Goal: Feedback & Contribution: Leave review/rating

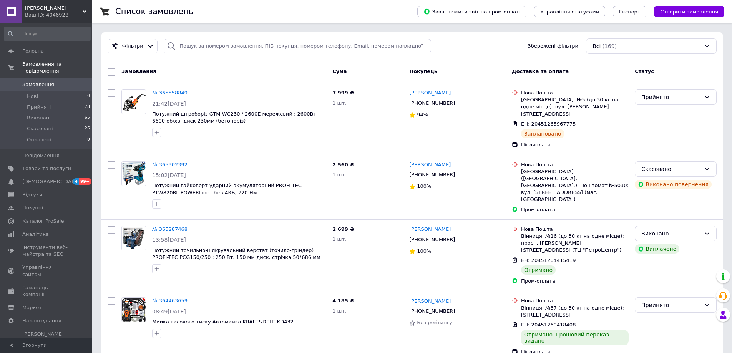
click at [53, 81] on span "Замовлення" at bounding box center [46, 84] width 49 height 7
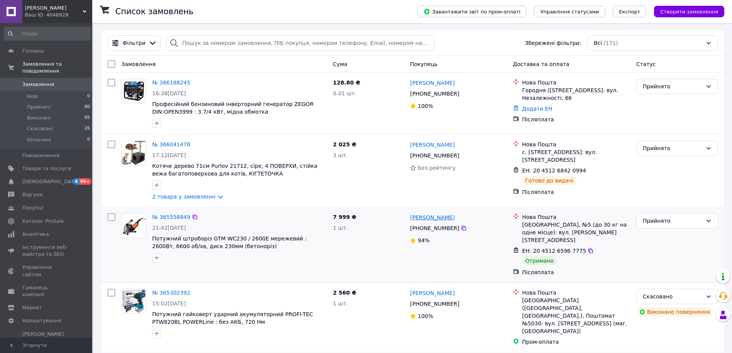
click at [443, 221] on link "[PERSON_NAME]" at bounding box center [432, 218] width 45 height 8
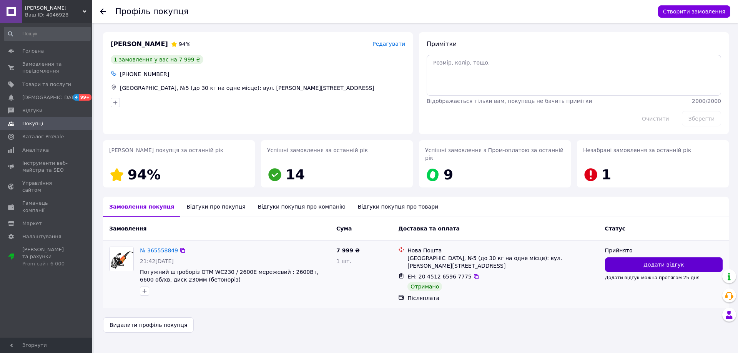
click at [669, 261] on span "Додати відгук" at bounding box center [663, 265] width 40 height 8
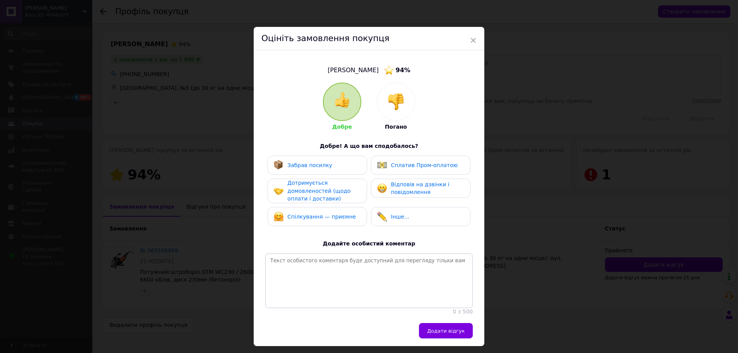
click at [329, 164] on div "Забрав посилку" at bounding box center [317, 165] width 87 height 10
click at [328, 186] on div "Дотримується домовленостей (щодо оплати і доставки)" at bounding box center [323, 191] width 73 height 24
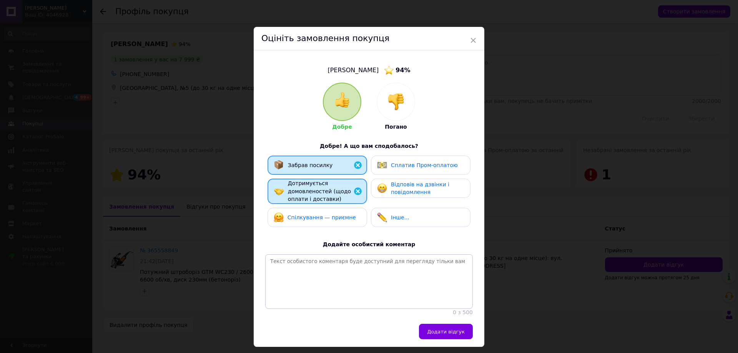
click at [339, 214] on span "Спілкування — приємне" at bounding box center [321, 217] width 68 height 6
click at [412, 186] on span "Відповів на дзвінки і повідомлення" at bounding box center [420, 188] width 58 height 14
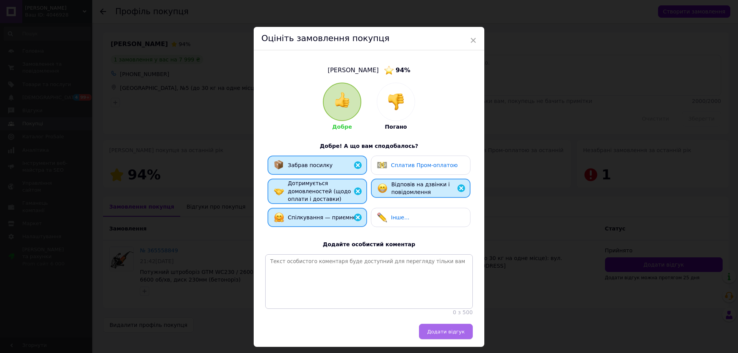
click at [461, 335] on span "Додати відгук" at bounding box center [446, 332] width 38 height 6
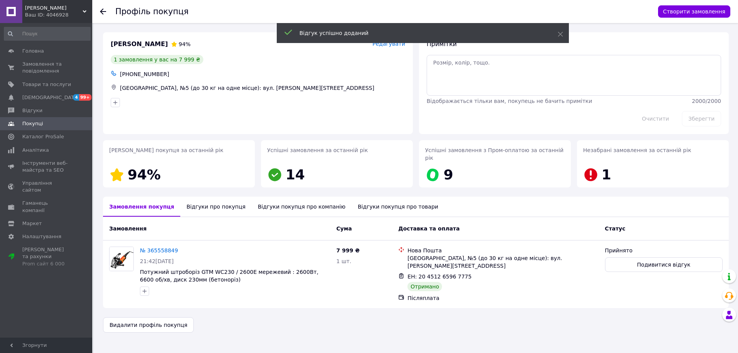
click at [105, 9] on icon at bounding box center [103, 11] width 6 height 6
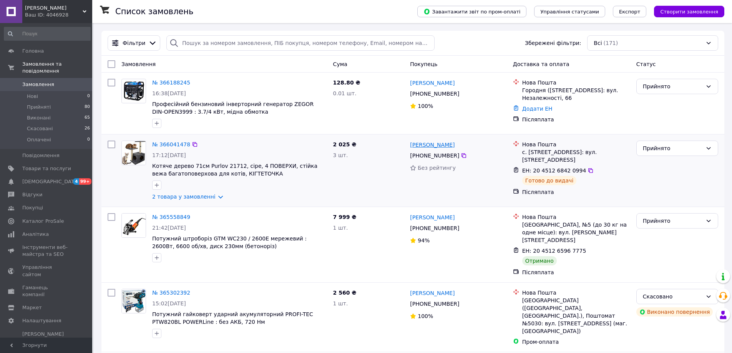
click at [440, 146] on link "[PERSON_NAME]" at bounding box center [432, 145] width 45 height 8
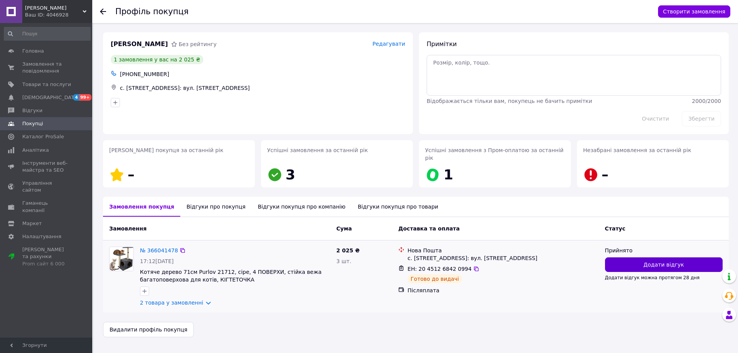
click at [665, 261] on span "Додати відгук" at bounding box center [663, 265] width 40 height 8
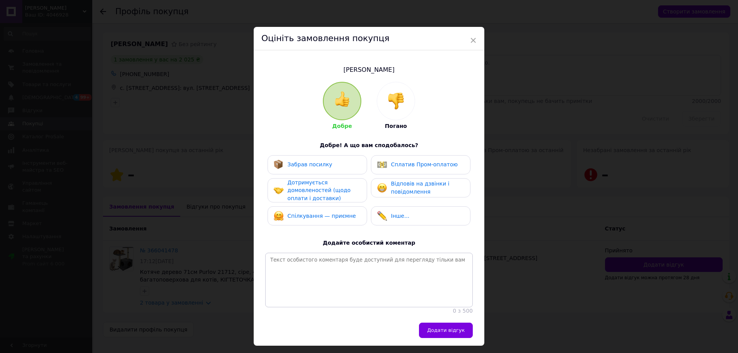
click at [308, 186] on span "Дотримується домовленостей (щодо оплати і доставки)" at bounding box center [318, 190] width 63 height 22
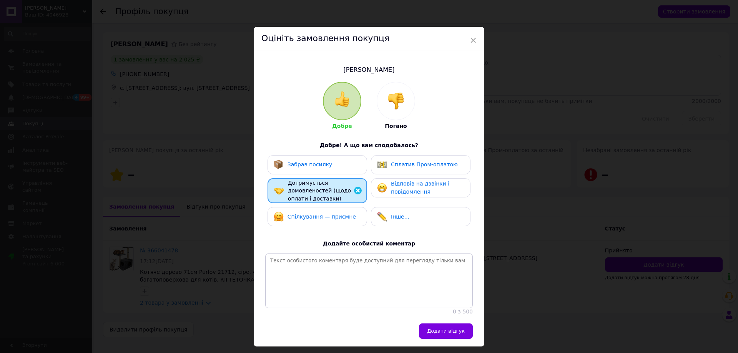
click at [311, 163] on span "Забрав посилку" at bounding box center [309, 164] width 45 height 6
click at [317, 214] on span "Спілкування — приємне" at bounding box center [321, 217] width 68 height 6
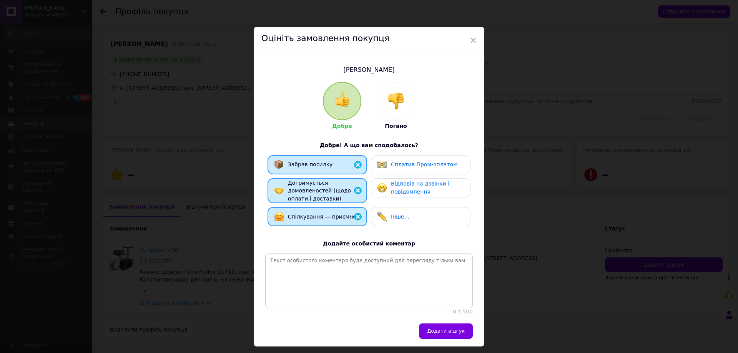
click at [434, 192] on div "Відповів на дзвінки і повідомлення" at bounding box center [427, 188] width 73 height 16
click at [450, 334] on span "Додати відгук" at bounding box center [446, 331] width 38 height 6
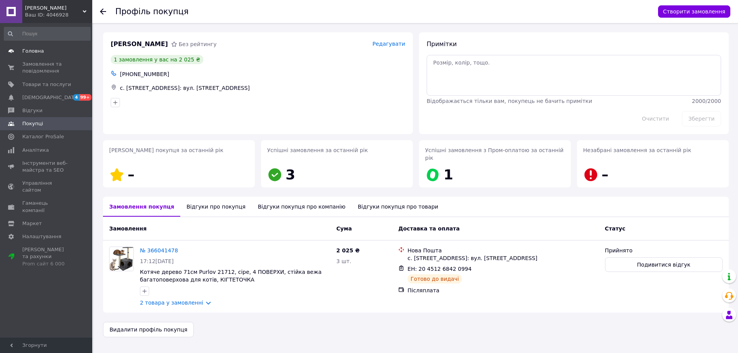
click at [41, 48] on span "Головна" at bounding box center [33, 51] width 22 height 7
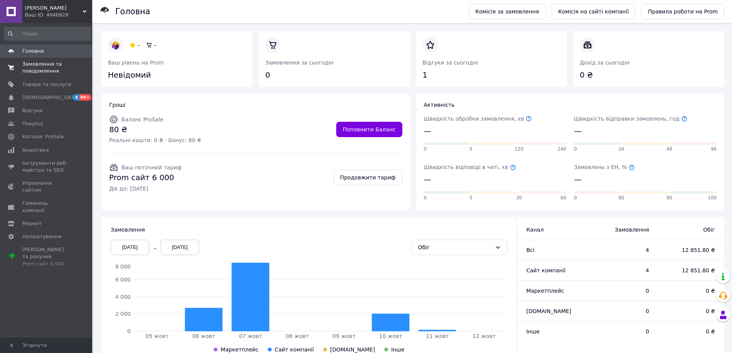
click at [45, 58] on link "Замовлення та повідомлення 0 0" at bounding box center [47, 68] width 95 height 20
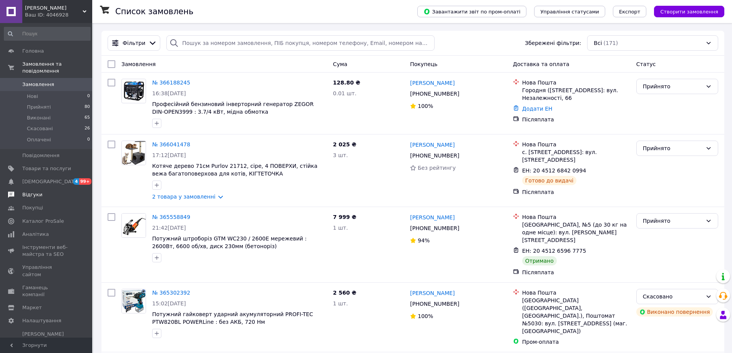
click at [40, 191] on span "Відгуки" at bounding box center [46, 194] width 49 height 7
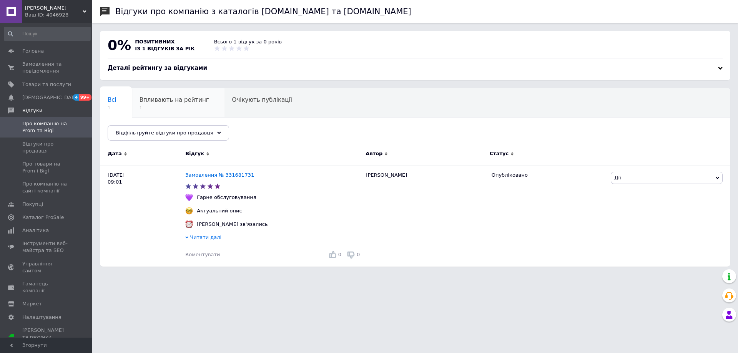
click at [153, 95] on div "Впливають на рейтинг 1" at bounding box center [178, 102] width 93 height 29
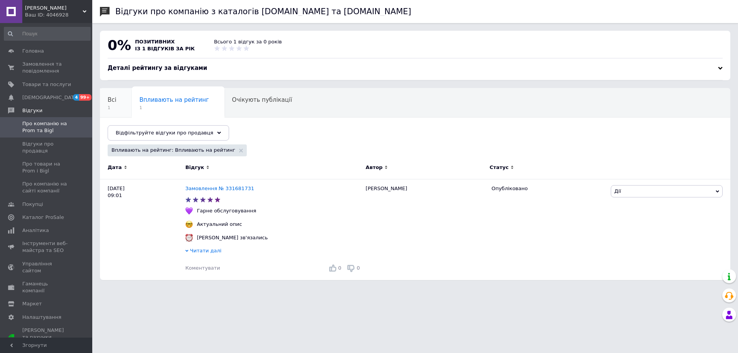
click at [104, 104] on div "Всі 1" at bounding box center [116, 102] width 32 height 29
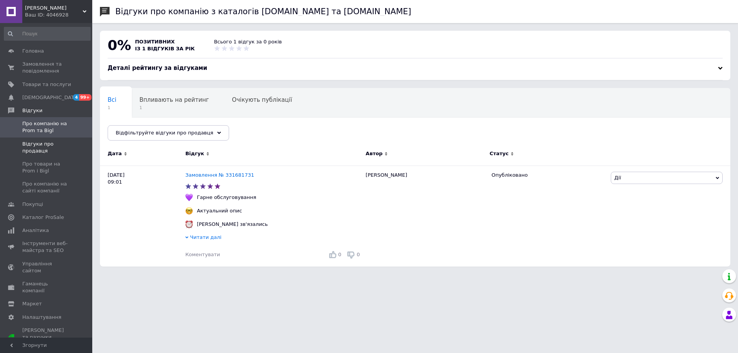
click at [40, 146] on span "Відгуки про продавця" at bounding box center [46, 148] width 49 height 14
click at [45, 147] on span "Відгуки про продавця" at bounding box center [46, 148] width 49 height 14
click at [50, 186] on span "Про компанію на сайті компанії" at bounding box center [46, 188] width 49 height 14
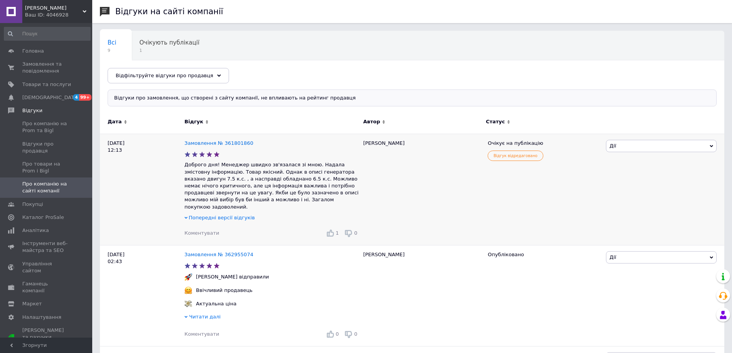
click at [227, 215] on span "Попередні версії відгуків" at bounding box center [222, 218] width 66 height 6
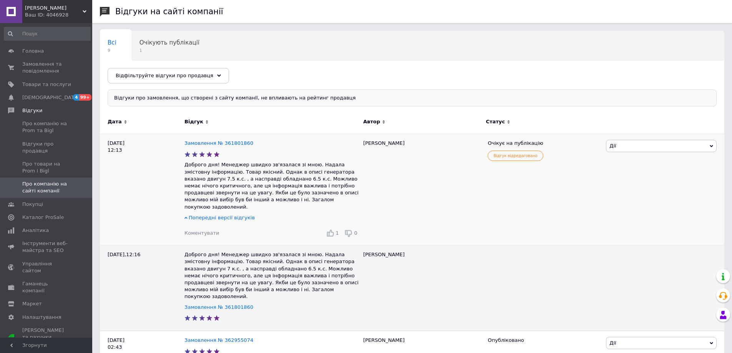
click at [225, 215] on span "Попередні версії відгуків" at bounding box center [222, 218] width 66 height 6
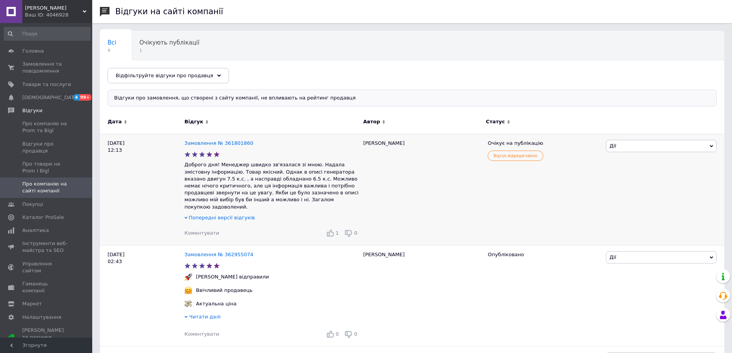
click at [710, 144] on icon at bounding box center [711, 145] width 3 height 3
drag, startPoint x: 516, startPoint y: 193, endPoint x: 518, endPoint y: 190, distance: 4.1
click at [516, 192] on div "Очікує на публікацію Відгук відредаговано" at bounding box center [544, 189] width 120 height 111
click at [50, 89] on link "Товари та послуги" at bounding box center [47, 84] width 95 height 13
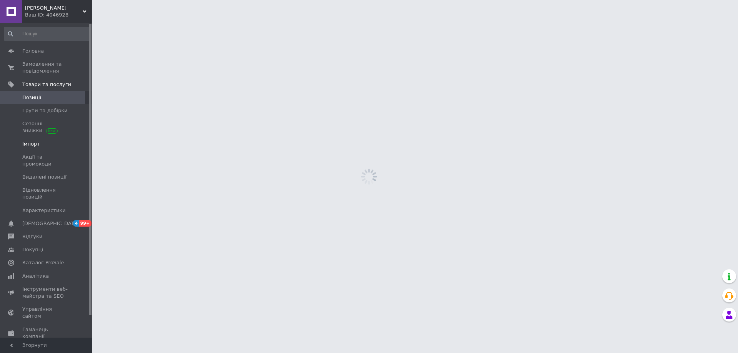
click at [40, 142] on span "Імпорт" at bounding box center [46, 144] width 49 height 7
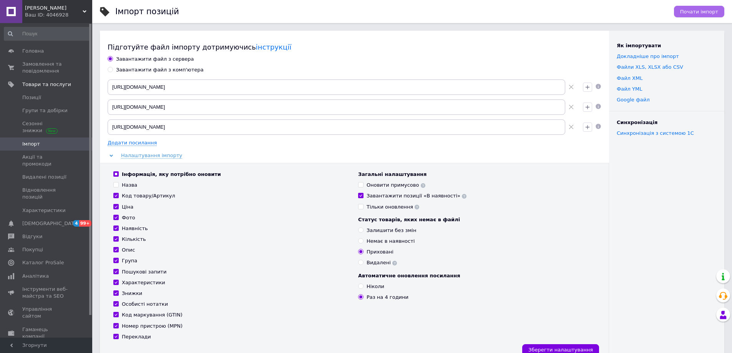
click at [695, 7] on button "Почати імпорт" at bounding box center [699, 12] width 50 height 12
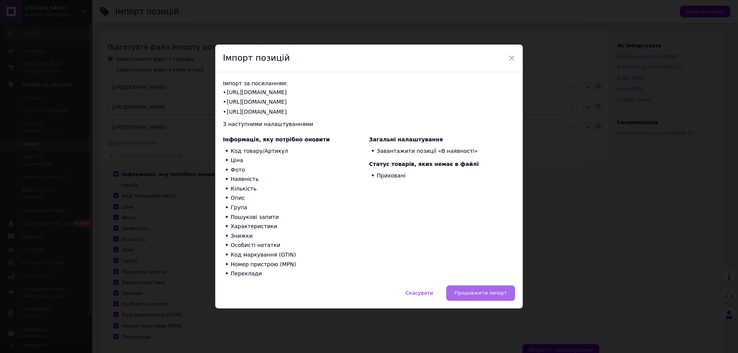
click at [470, 289] on button "Продовжити імпорт" at bounding box center [480, 292] width 69 height 15
